Goal: Entertainment & Leisure: Consume media (video, audio)

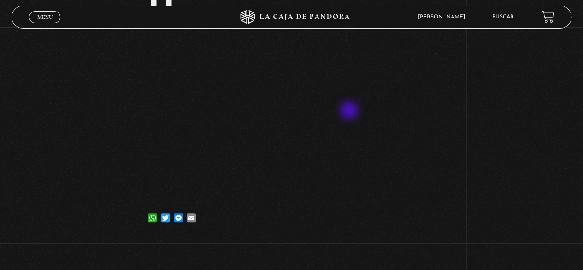
scroll to position [230, 0]
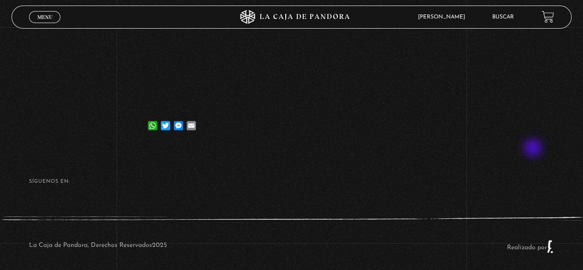
click at [492, 163] on footer "SÍguenos en: La Caja de Pandora, Derechos Reservados 2025 Realizado por" at bounding box center [291, 211] width 583 height 129
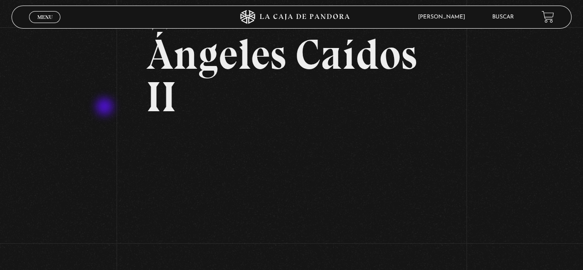
scroll to position [0, 0]
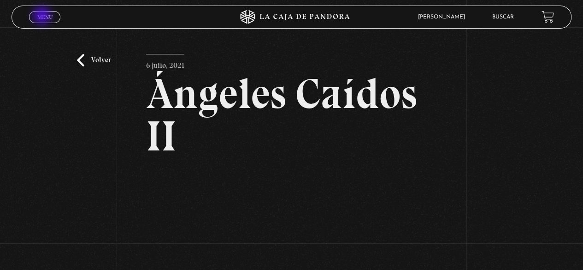
click at [43, 17] on span "Menu" at bounding box center [44, 17] width 15 height 6
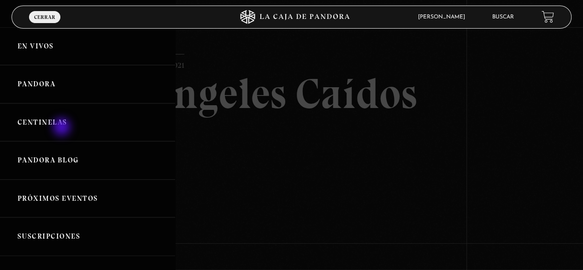
click at [63, 128] on link "Centinelas" at bounding box center [87, 122] width 175 height 38
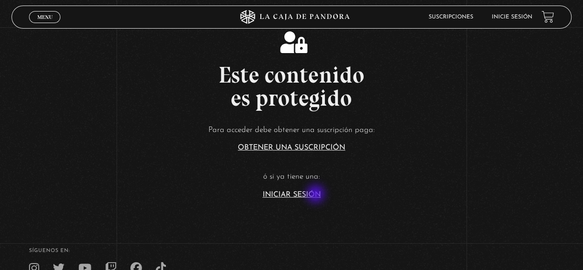
click at [317, 194] on link "Iniciar Sesión" at bounding box center [292, 194] width 58 height 7
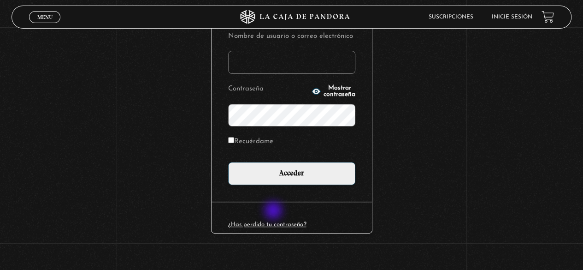
scroll to position [129, 0]
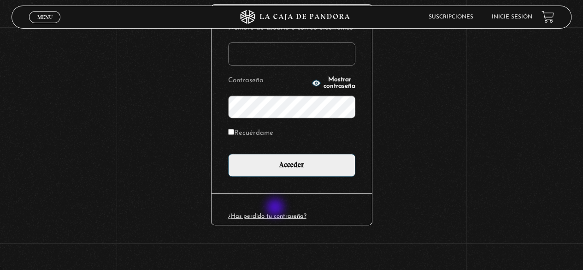
type input "paovanesa08@gmail.com"
click at [276, 213] on link "¿Has perdido tu contraseña?" at bounding box center [267, 216] width 78 height 6
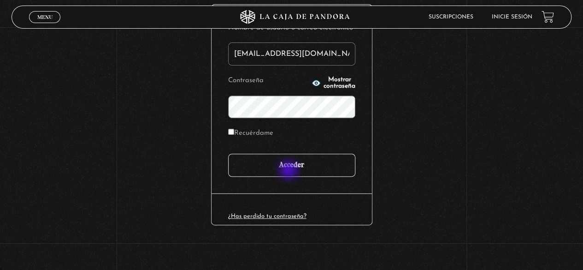
click at [289, 170] on input "Acceder" at bounding box center [291, 164] width 127 height 23
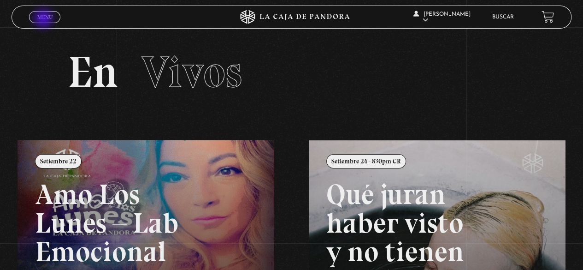
click at [44, 19] on span "Menu" at bounding box center [44, 17] width 15 height 6
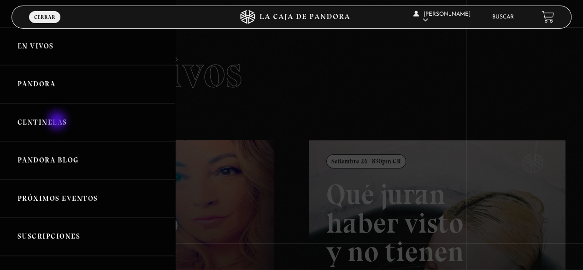
click at [58, 121] on link "Centinelas" at bounding box center [87, 122] width 175 height 38
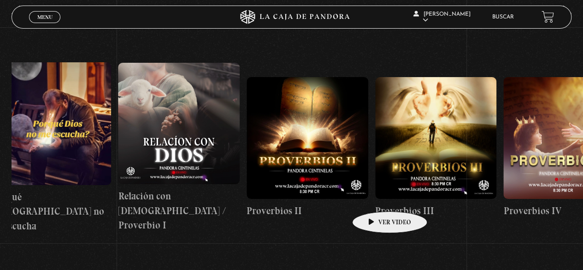
scroll to position [0, 952]
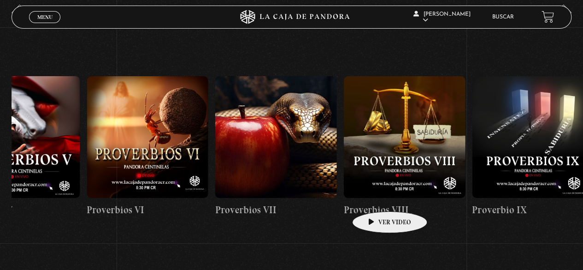
drag, startPoint x: 517, startPoint y: 183, endPoint x: 309, endPoint y: 200, distance: 209.4
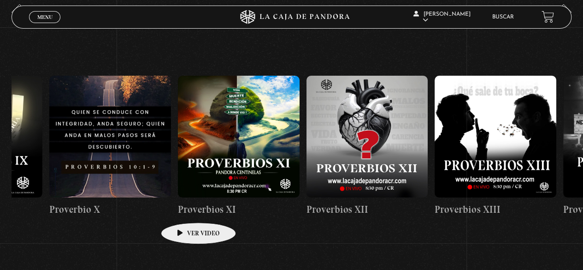
scroll to position [0, 2690]
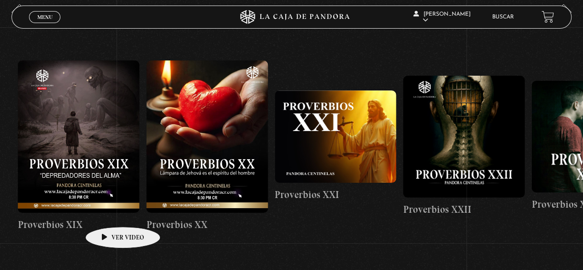
drag, startPoint x: 437, startPoint y: 184, endPoint x: 108, endPoint y: 212, distance: 330.2
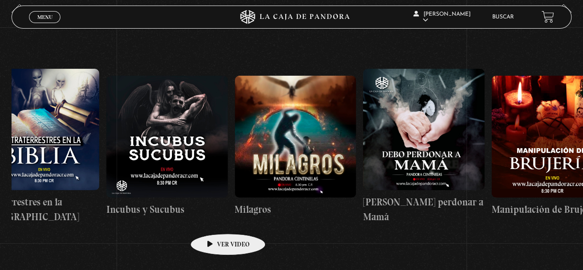
scroll to position [0, 4276]
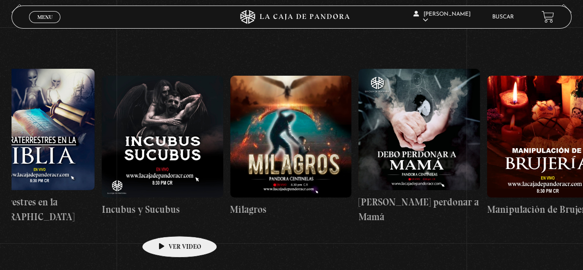
drag, startPoint x: 482, startPoint y: 207, endPoint x: 165, endPoint y: 222, distance: 317.3
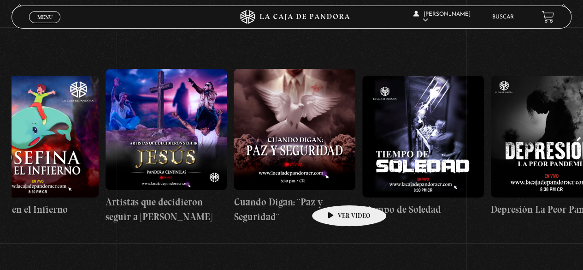
scroll to position [0, 3432]
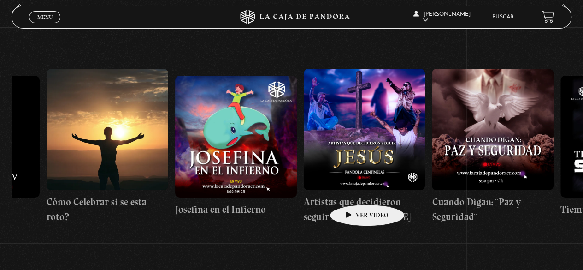
drag, startPoint x: 184, startPoint y: 193, endPoint x: 352, endPoint y: 190, distance: 168.7
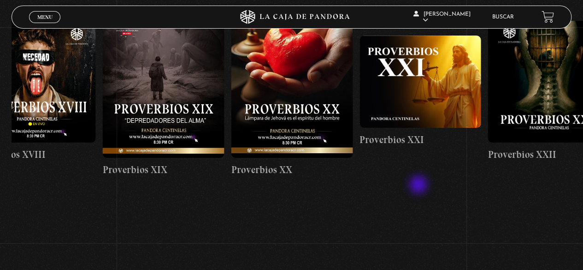
scroll to position [0, 2576]
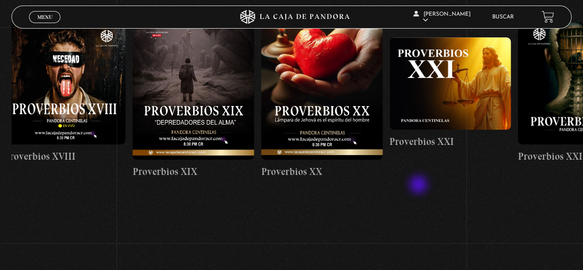
drag, startPoint x: 275, startPoint y: 184, endPoint x: 446, endPoint y: 185, distance: 171.4
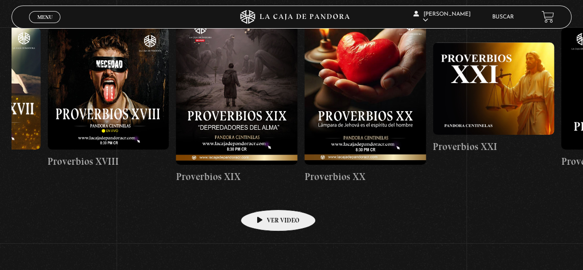
scroll to position [0, 2473]
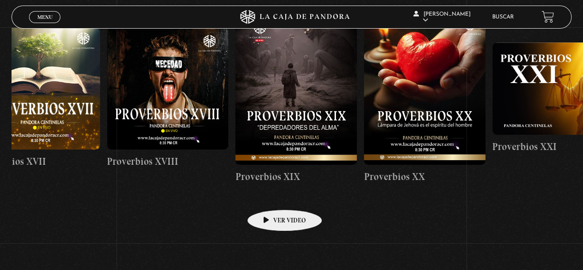
drag, startPoint x: 249, startPoint y: 194, endPoint x: 270, endPoint y: 195, distance: 20.8
click at [270, 195] on link "Proverbios XIX" at bounding box center [296, 98] width 122 height 238
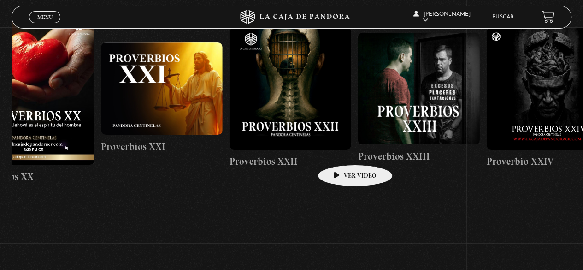
drag, startPoint x: 418, startPoint y: 139, endPoint x: 340, endPoint y: 151, distance: 79.2
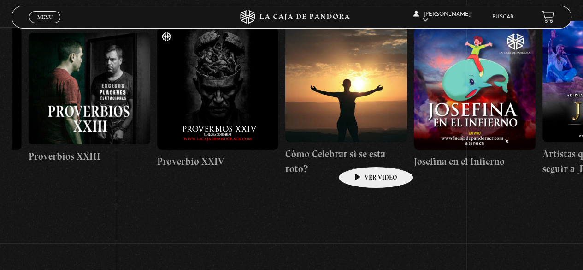
scroll to position [0, 3196]
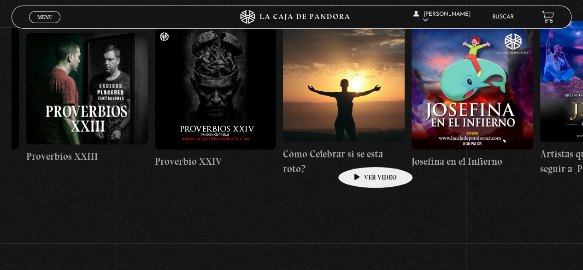
drag, startPoint x: 426, startPoint y: 144, endPoint x: 361, endPoint y: 153, distance: 66.0
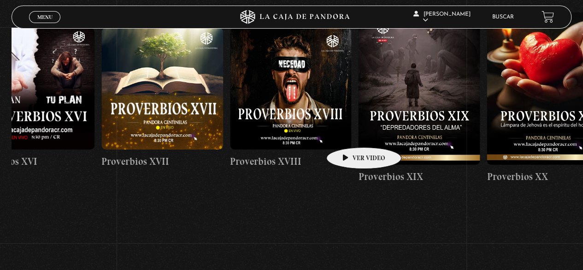
drag, startPoint x: 184, startPoint y: 136, endPoint x: 354, endPoint y: 134, distance: 170.5
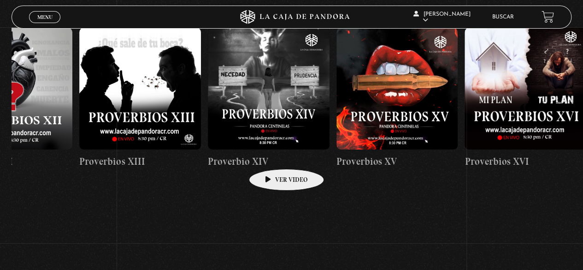
drag, startPoint x: 175, startPoint y: 156, endPoint x: 273, endPoint y: 155, distance: 97.7
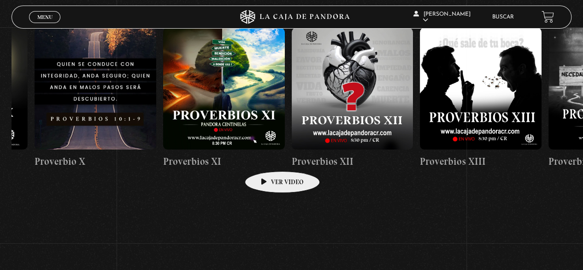
scroll to position [0, 1426]
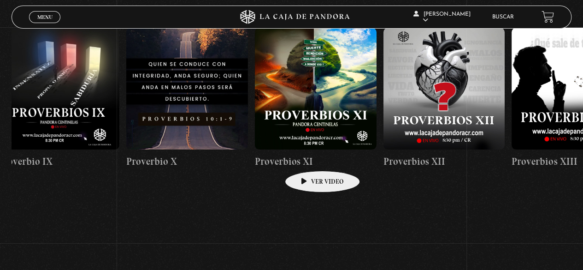
drag, startPoint x: 221, startPoint y: 158, endPoint x: 308, endPoint y: 157, distance: 86.6
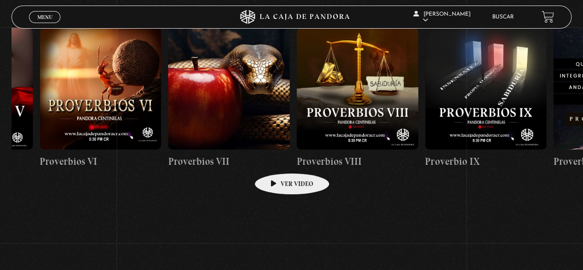
drag, startPoint x: 192, startPoint y: 162, endPoint x: 277, endPoint y: 159, distance: 85.8
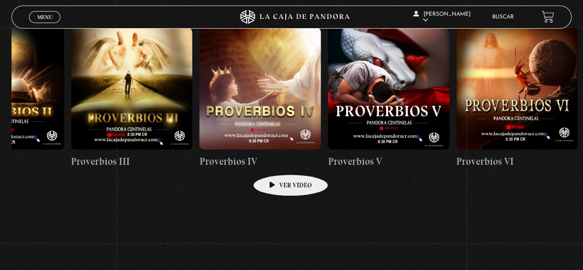
drag, startPoint x: 193, startPoint y: 163, endPoint x: 276, endPoint y: 160, distance: 83.4
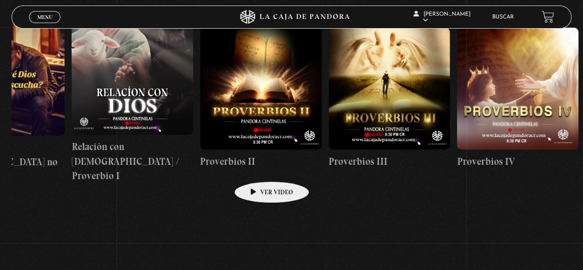
scroll to position [0, 164]
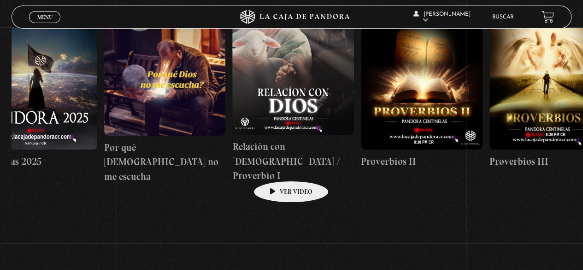
drag, startPoint x: 193, startPoint y: 170, endPoint x: 276, endPoint y: 167, distance: 83.9
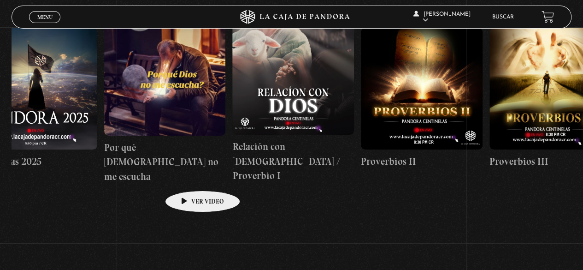
scroll to position [0, 0]
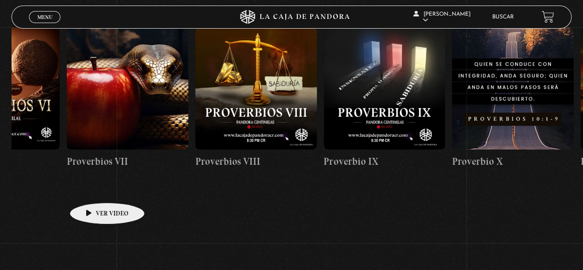
drag, startPoint x: 188, startPoint y: 176, endPoint x: 89, endPoint y: 189, distance: 99.9
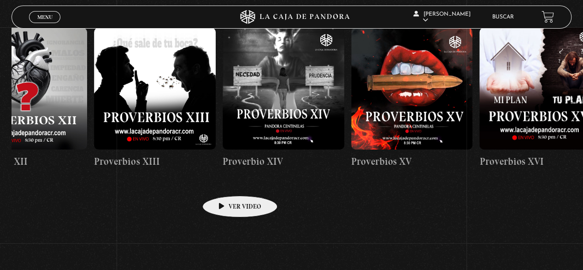
drag, startPoint x: 371, startPoint y: 165, endPoint x: 224, endPoint y: 182, distance: 147.9
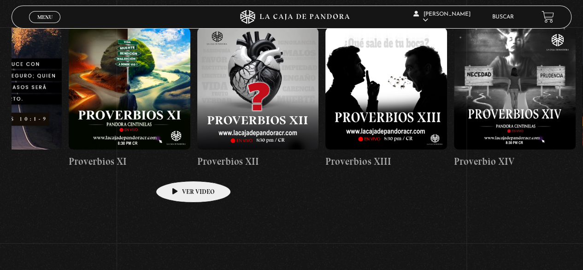
scroll to position [0, 1603]
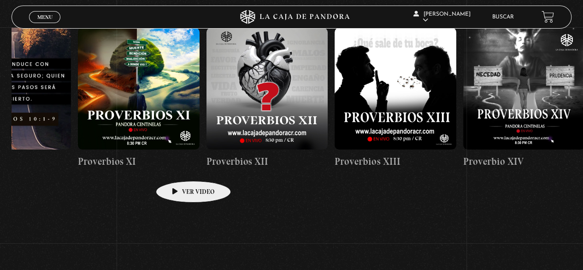
drag, startPoint x: 131, startPoint y: 164, endPoint x: 180, endPoint y: 167, distance: 48.5
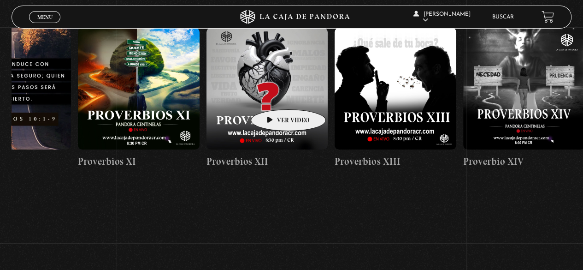
click at [274, 95] on figure at bounding box center [267, 89] width 122 height 122
